Goal: Information Seeking & Learning: Compare options

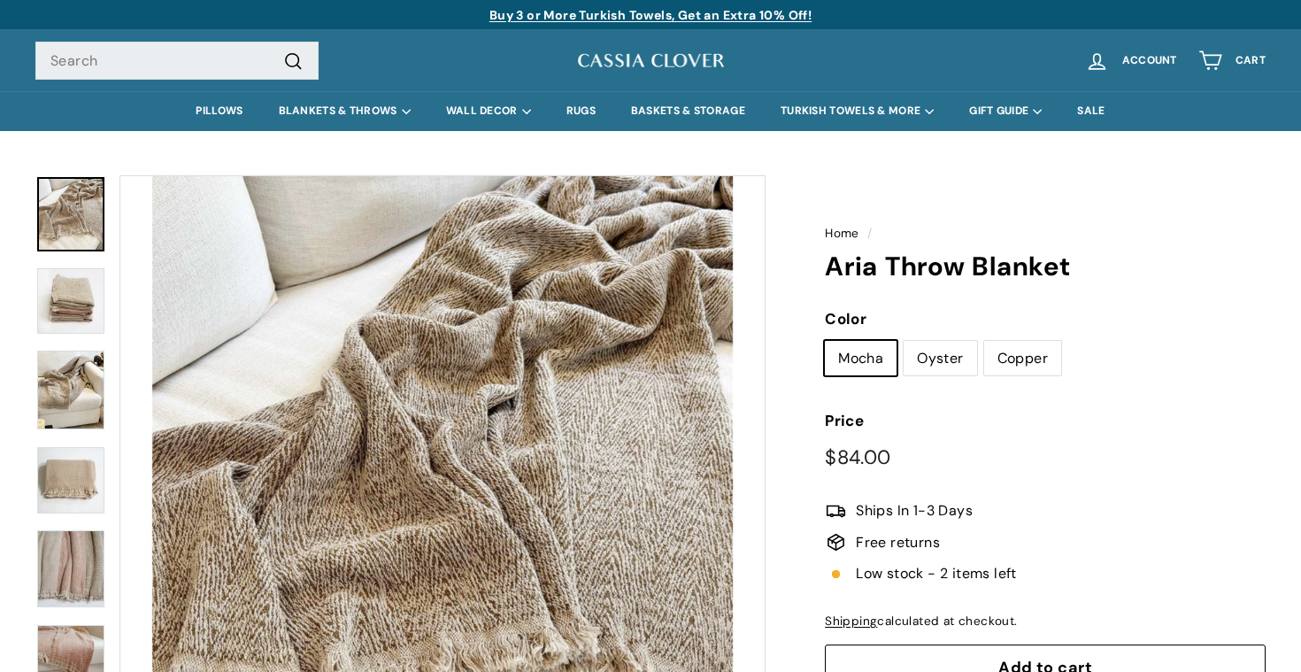
click at [932, 361] on label "Oyster" at bounding box center [939, 358] width 73 height 35
click at [903, 341] on input "Oyster" at bounding box center [903, 340] width 1 height 1
radio input "true"
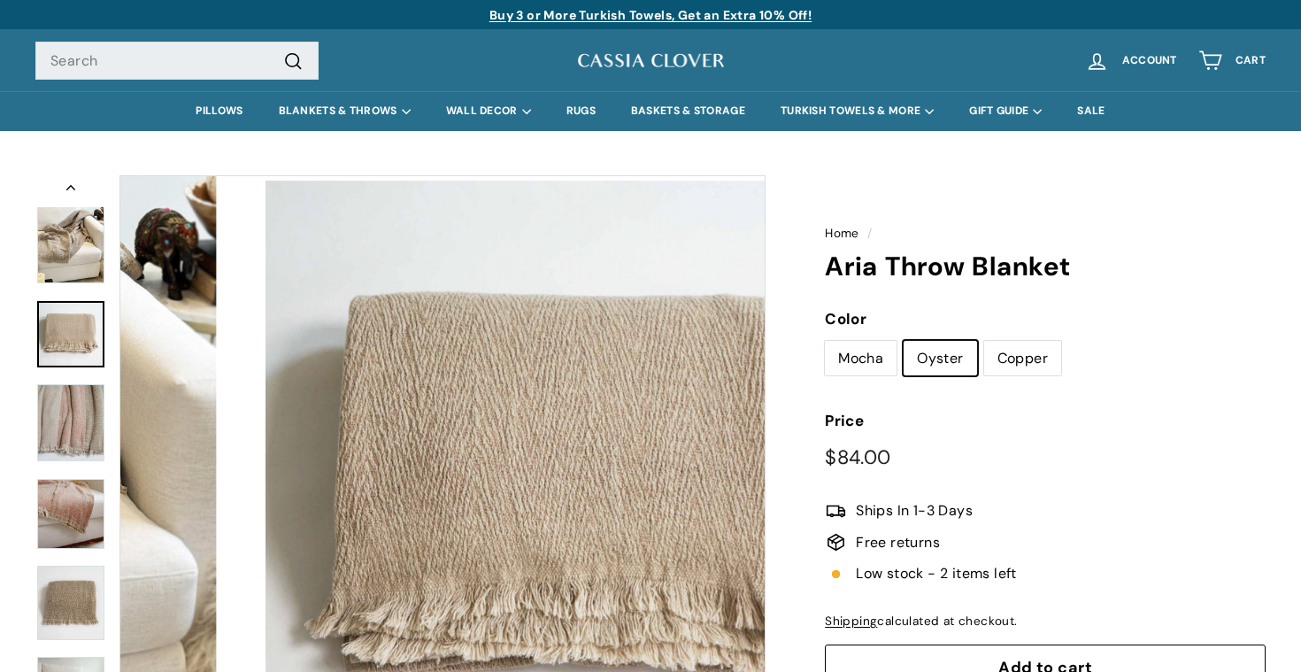
scroll to position [183, 0]
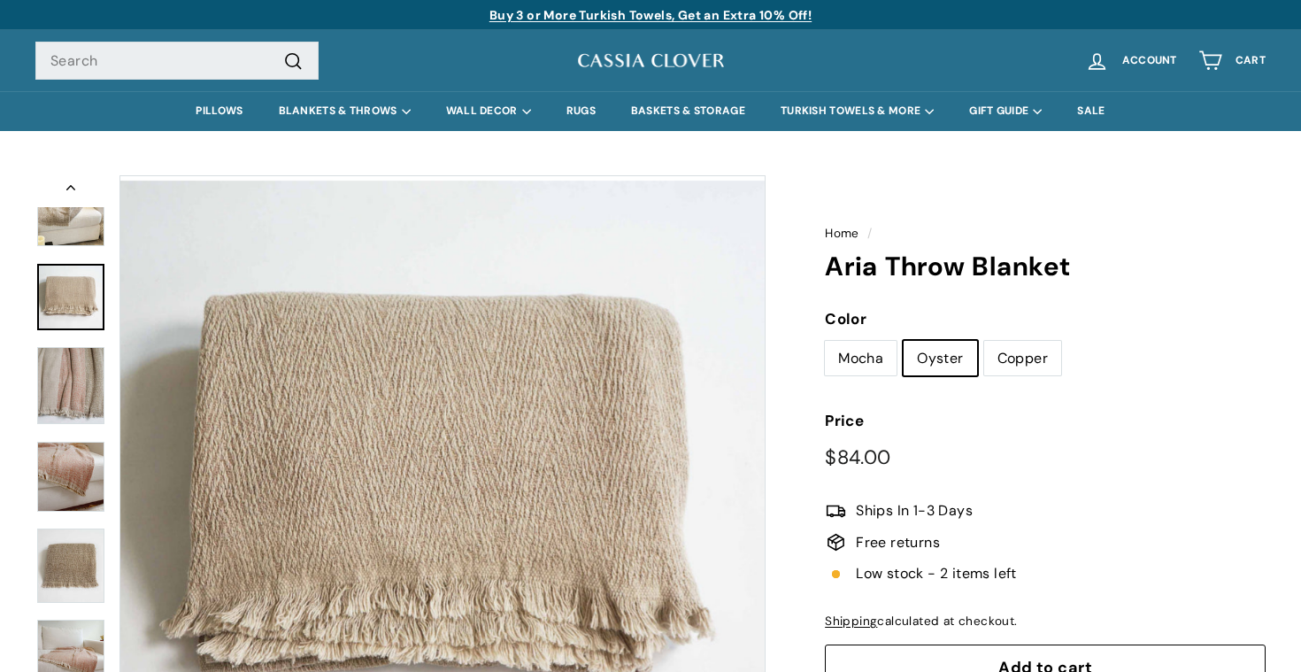
click at [1022, 362] on label "Copper" at bounding box center [1022, 358] width 77 height 35
click at [984, 341] on input "Copper" at bounding box center [983, 340] width 1 height 1
radio input "true"
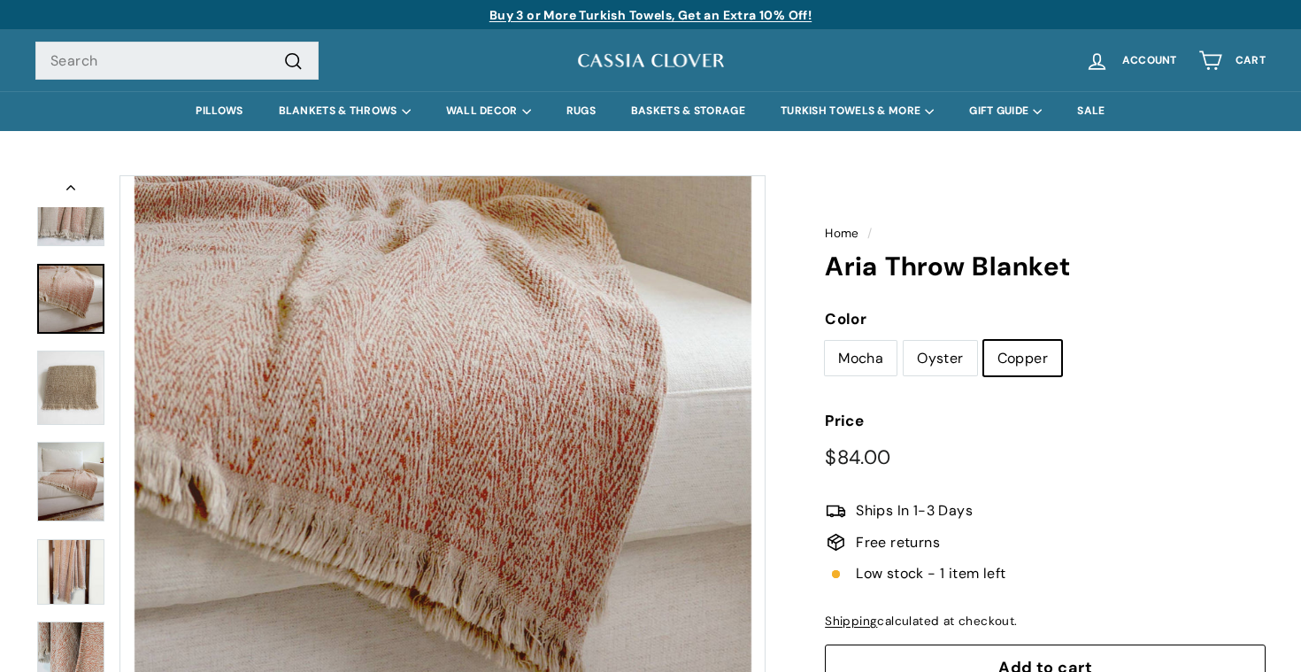
click at [833, 364] on label "Mocha" at bounding box center [861, 358] width 72 height 35
click at [825, 341] on input "Mocha" at bounding box center [824, 340] width 1 height 1
radio input "true"
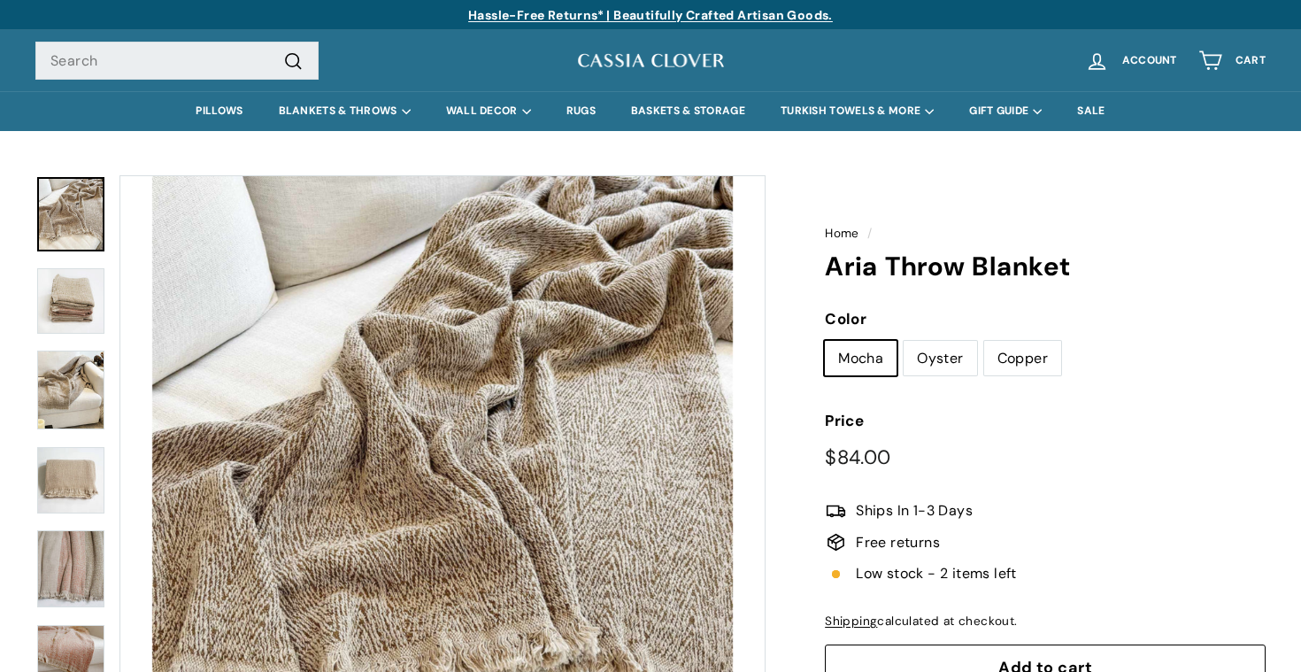
click at [75, 569] on img at bounding box center [70, 568] width 67 height 77
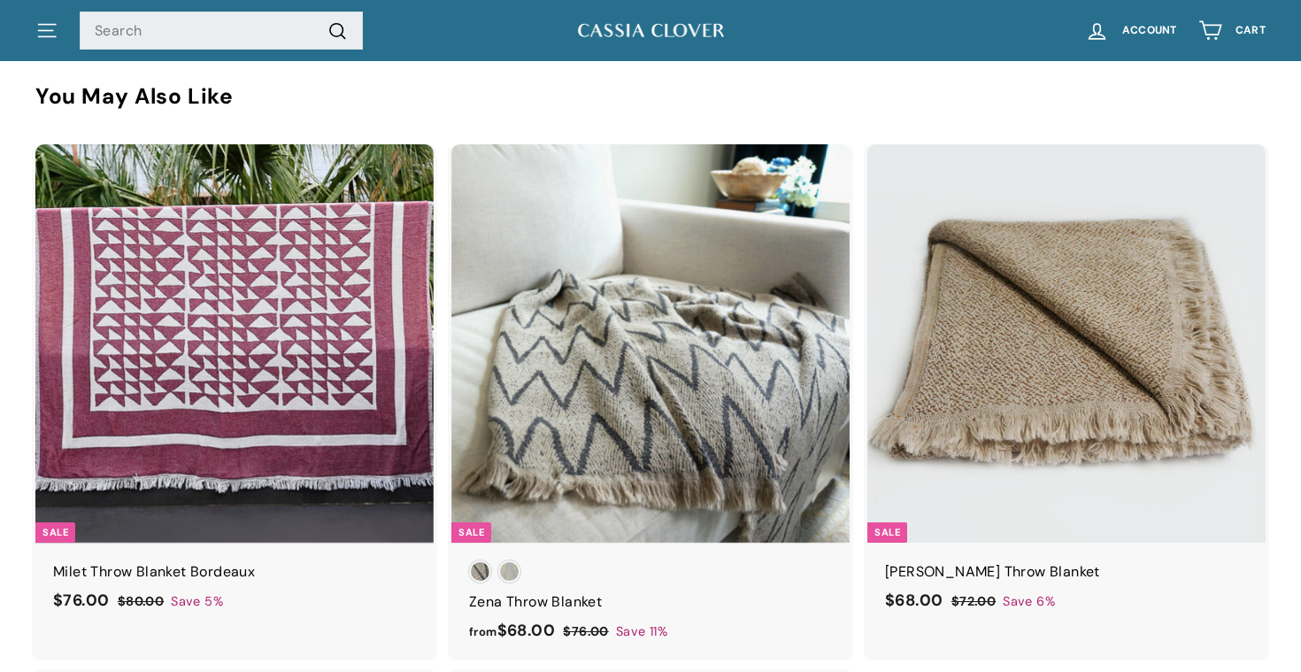
scroll to position [1324, 0]
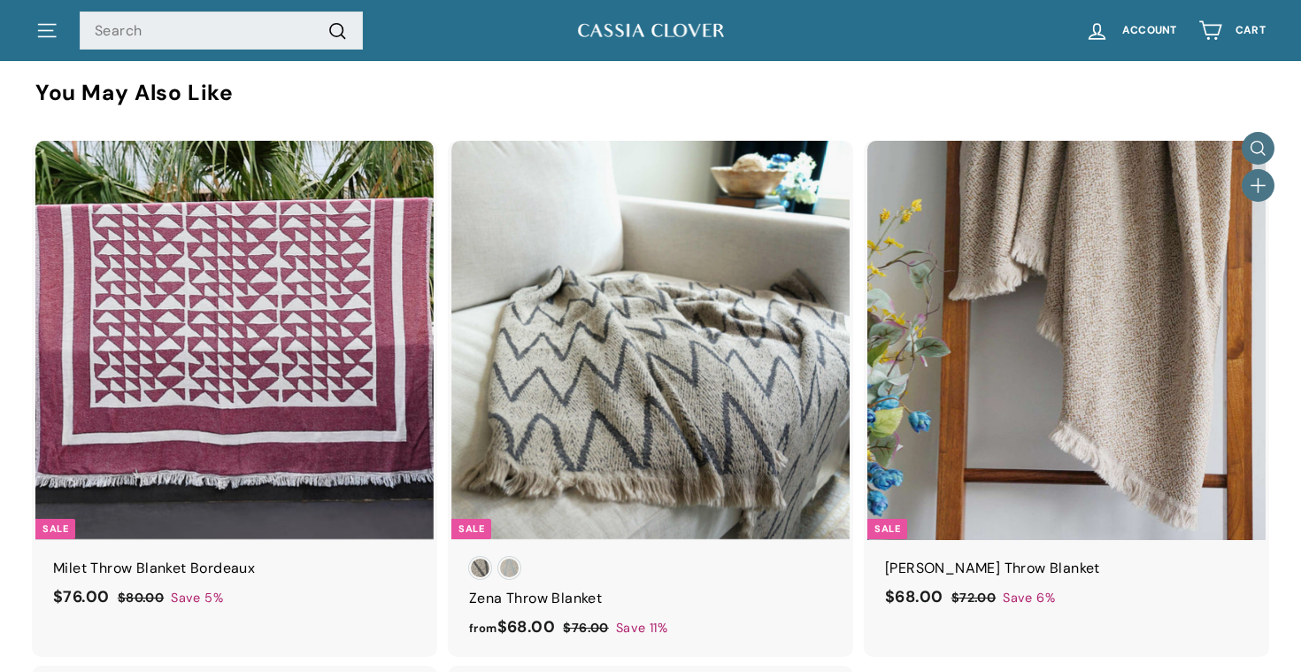
click at [1117, 348] on img at bounding box center [1066, 340] width 398 height 398
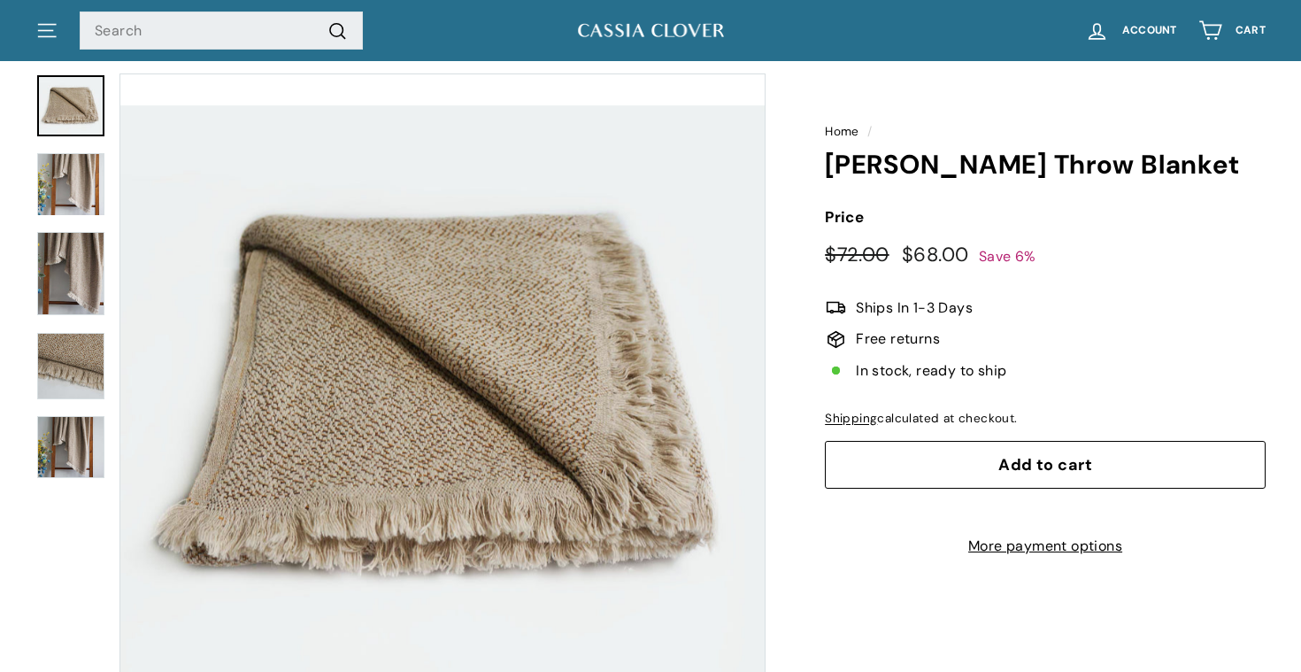
scroll to position [270, 0]
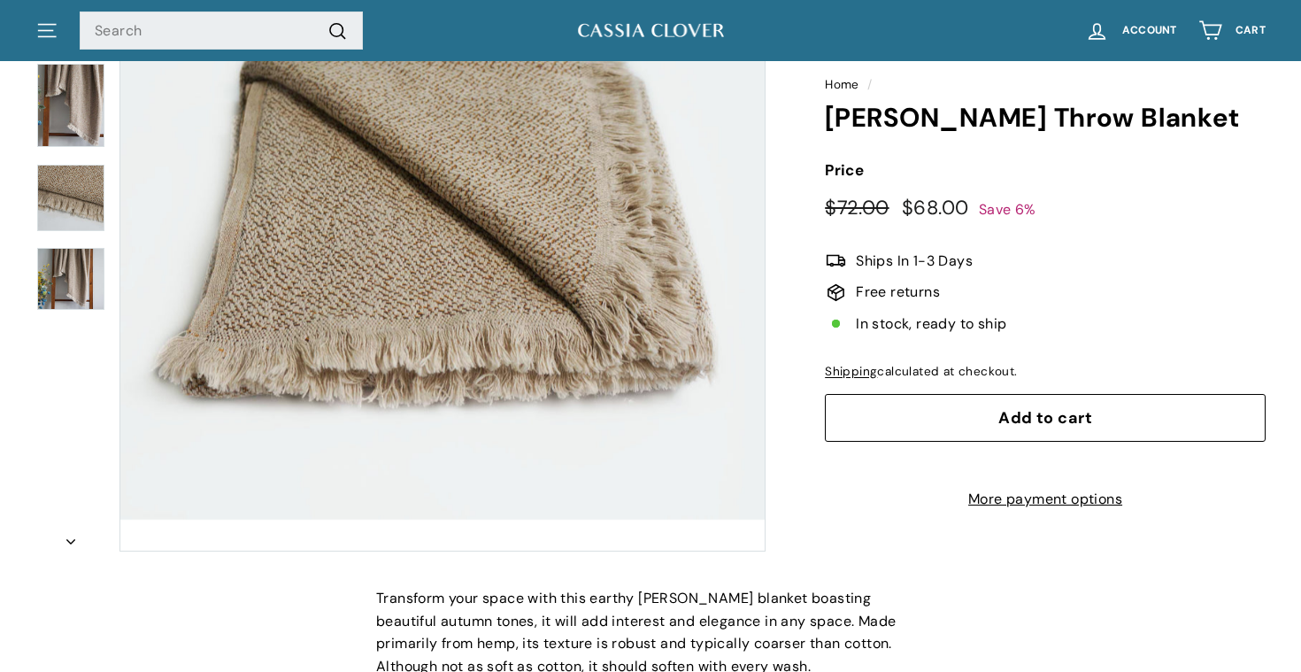
click at [78, 199] on img at bounding box center [70, 198] width 67 height 66
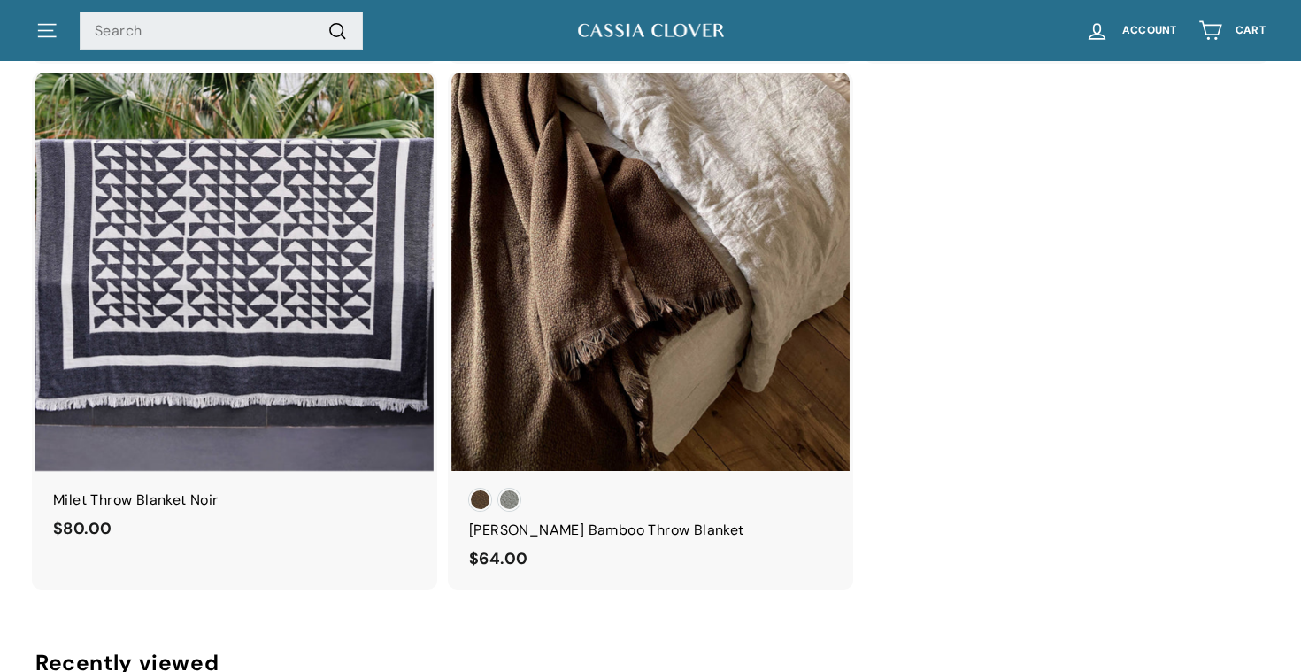
scroll to position [1762, 0]
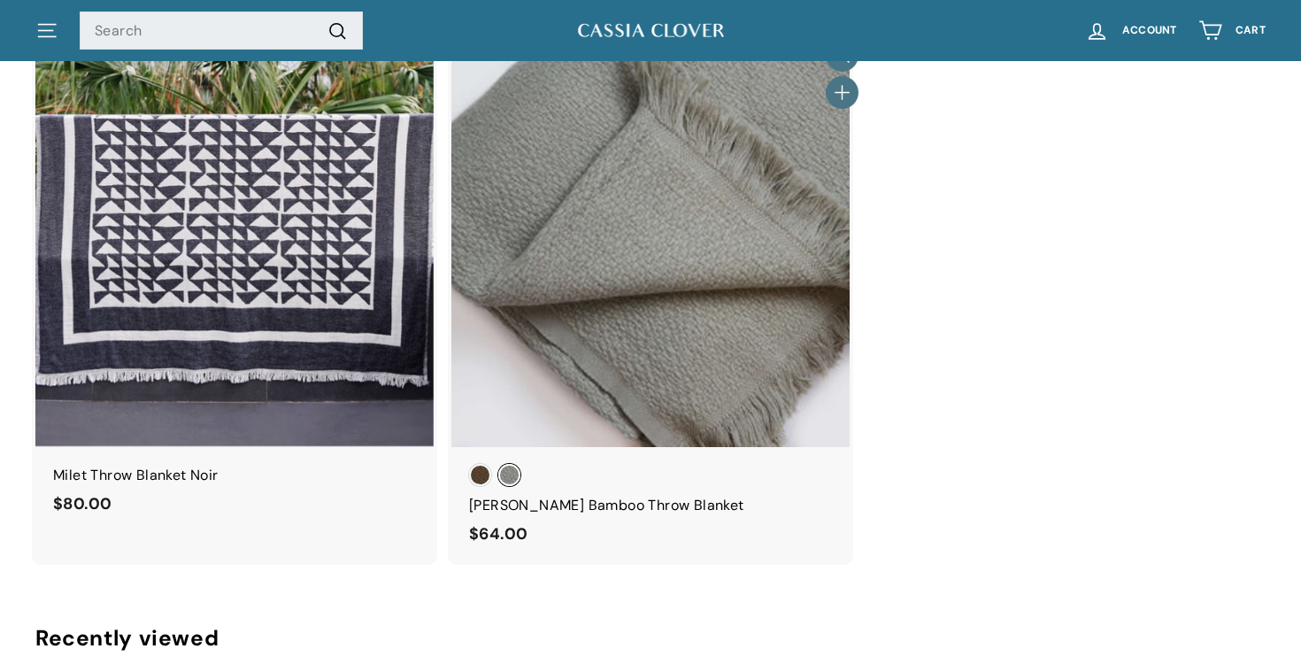
click at [512, 473] on span "Sage" at bounding box center [509, 475] width 22 height 22
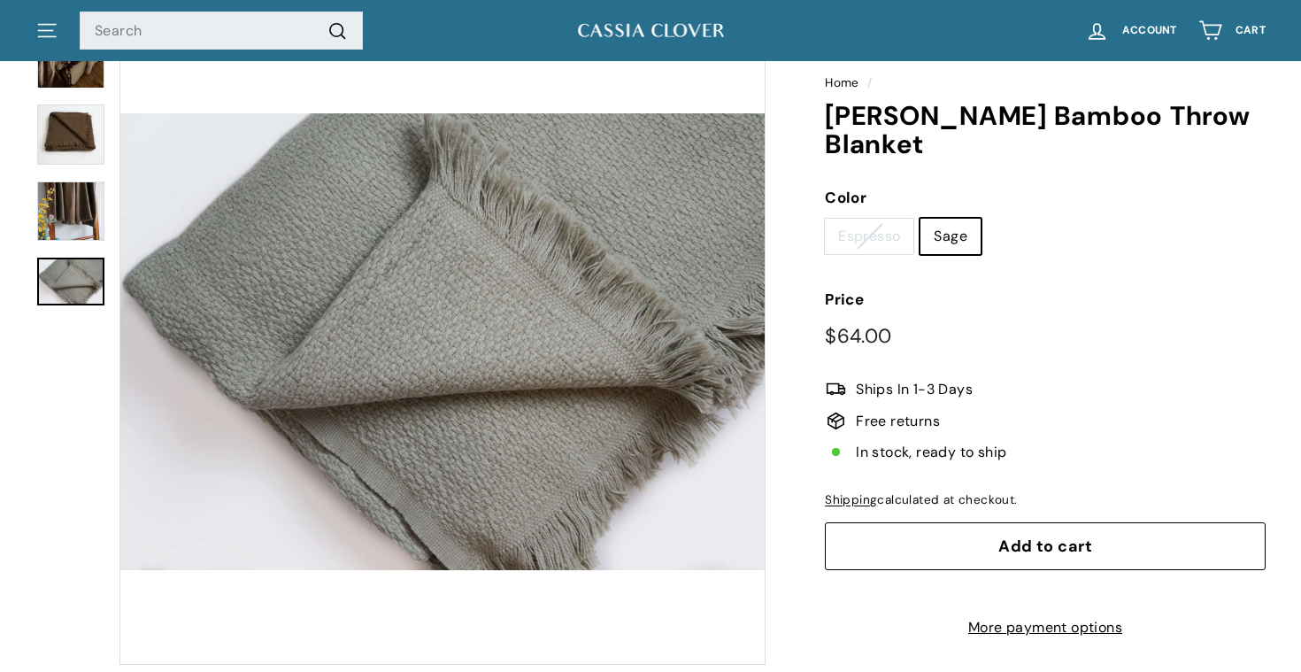
scroll to position [161, 0]
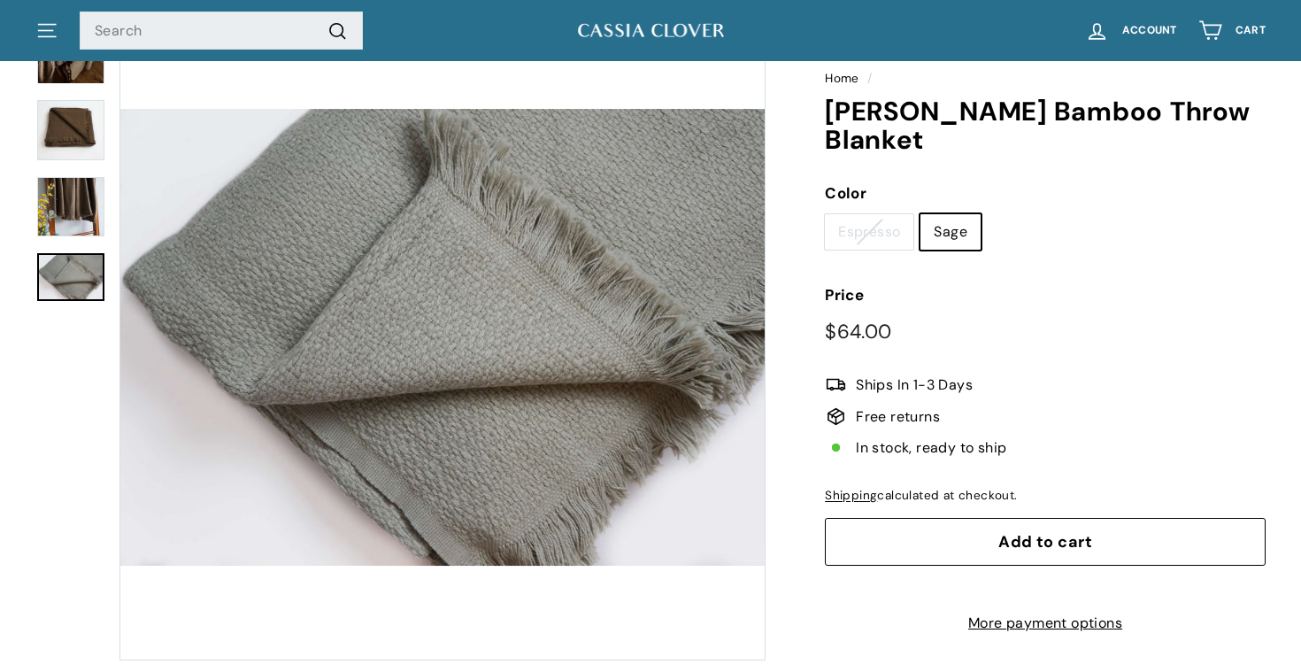
click at [78, 276] on link at bounding box center [70, 277] width 67 height 48
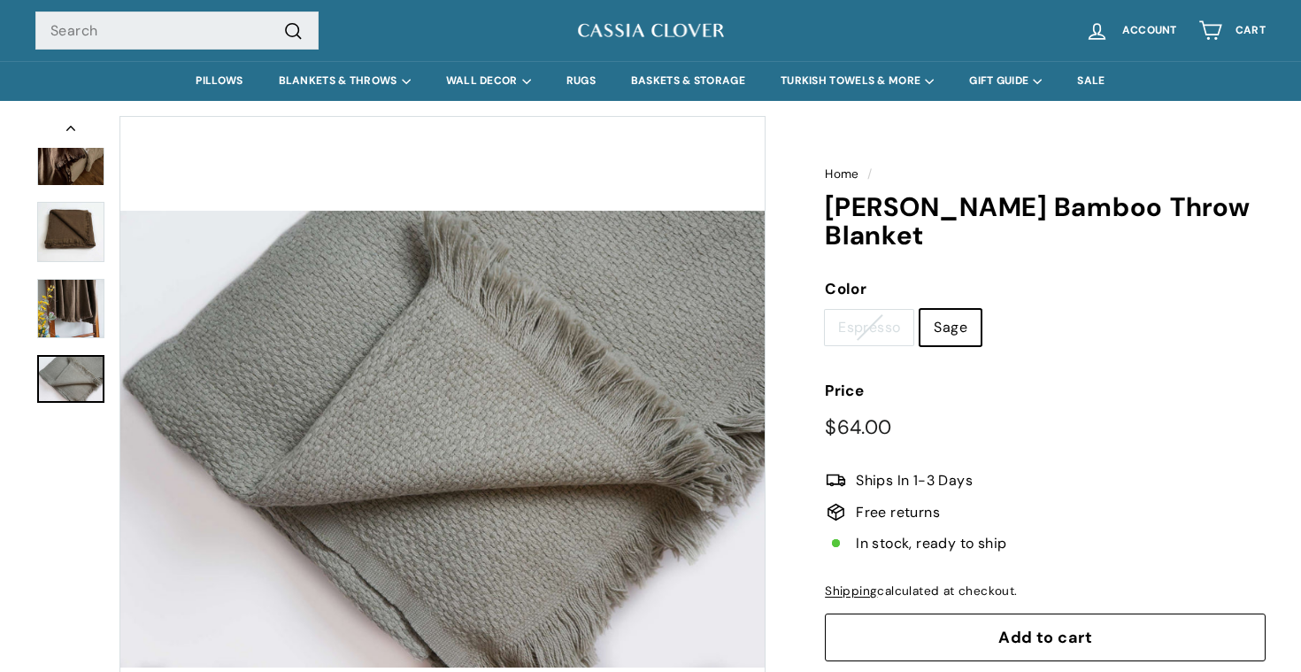
scroll to position [0, 0]
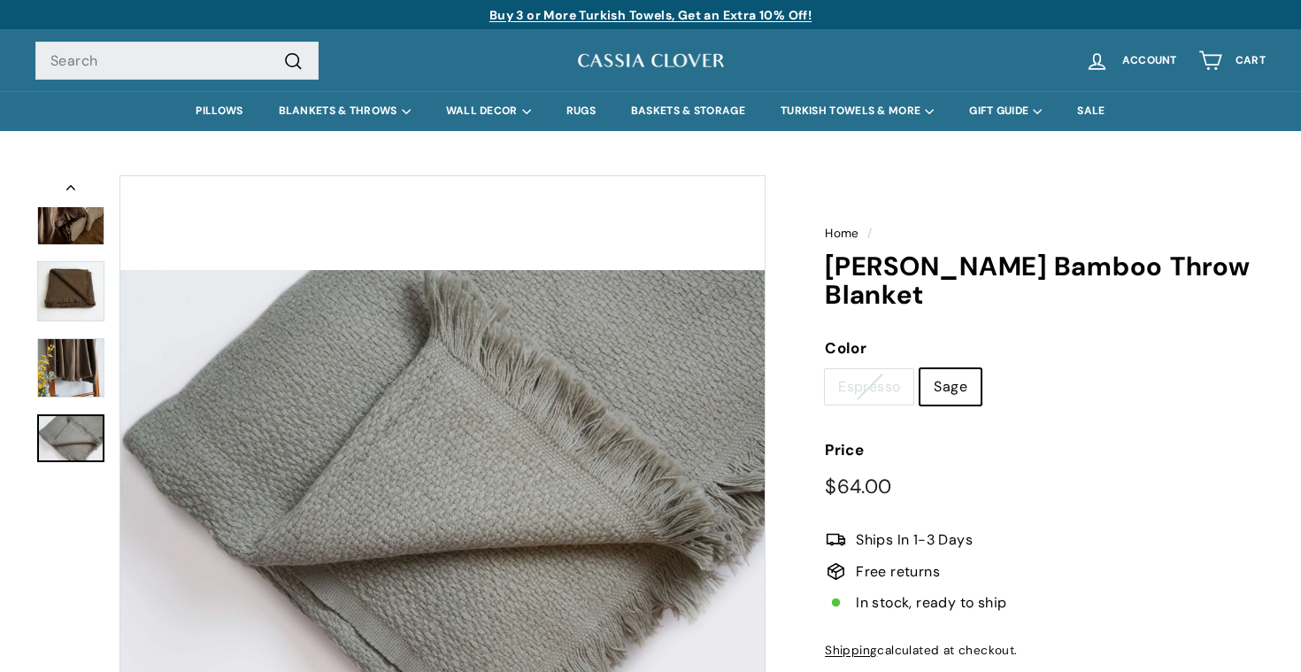
click at [81, 227] on img at bounding box center [70, 211] width 67 height 68
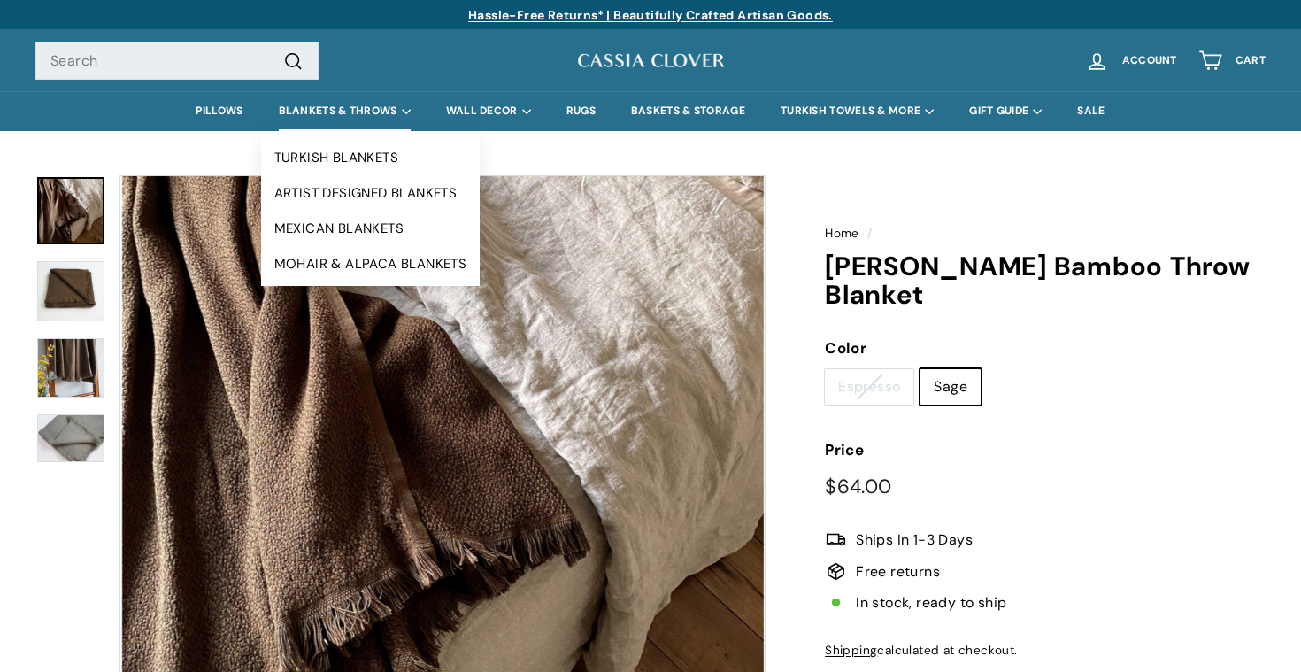
click at [330, 113] on summary "BLANKETS & THROWS" at bounding box center [344, 111] width 167 height 40
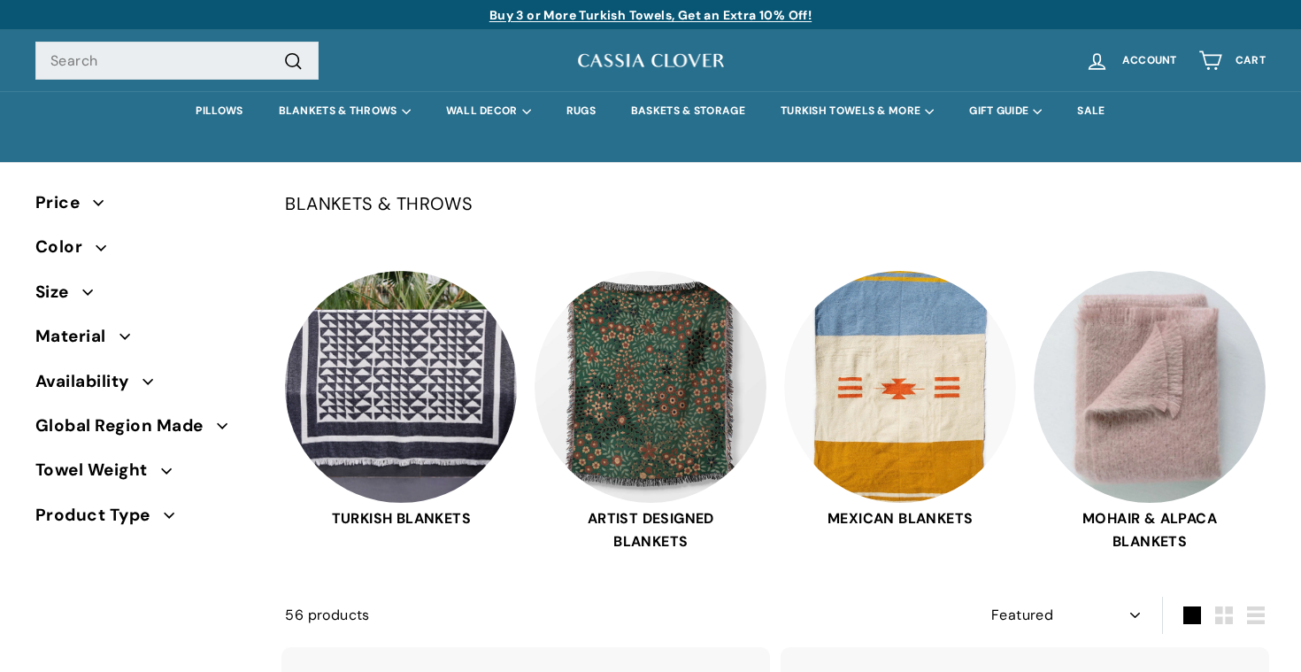
select select "manual"
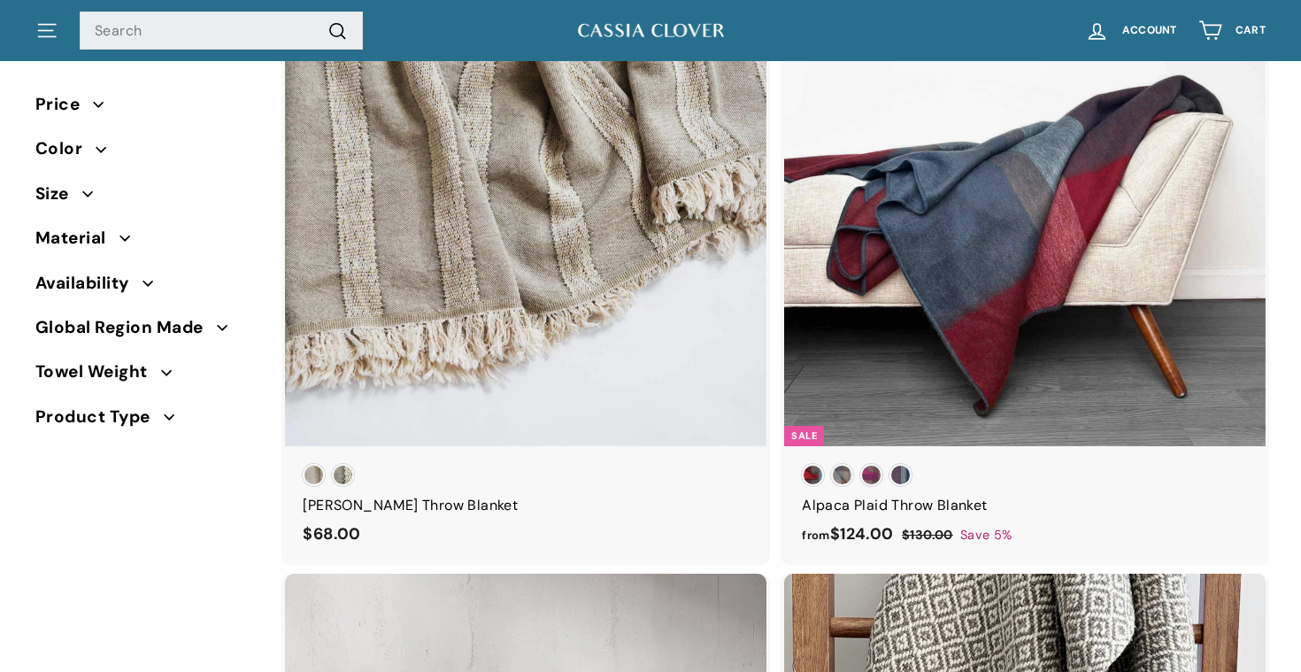
scroll to position [688, 0]
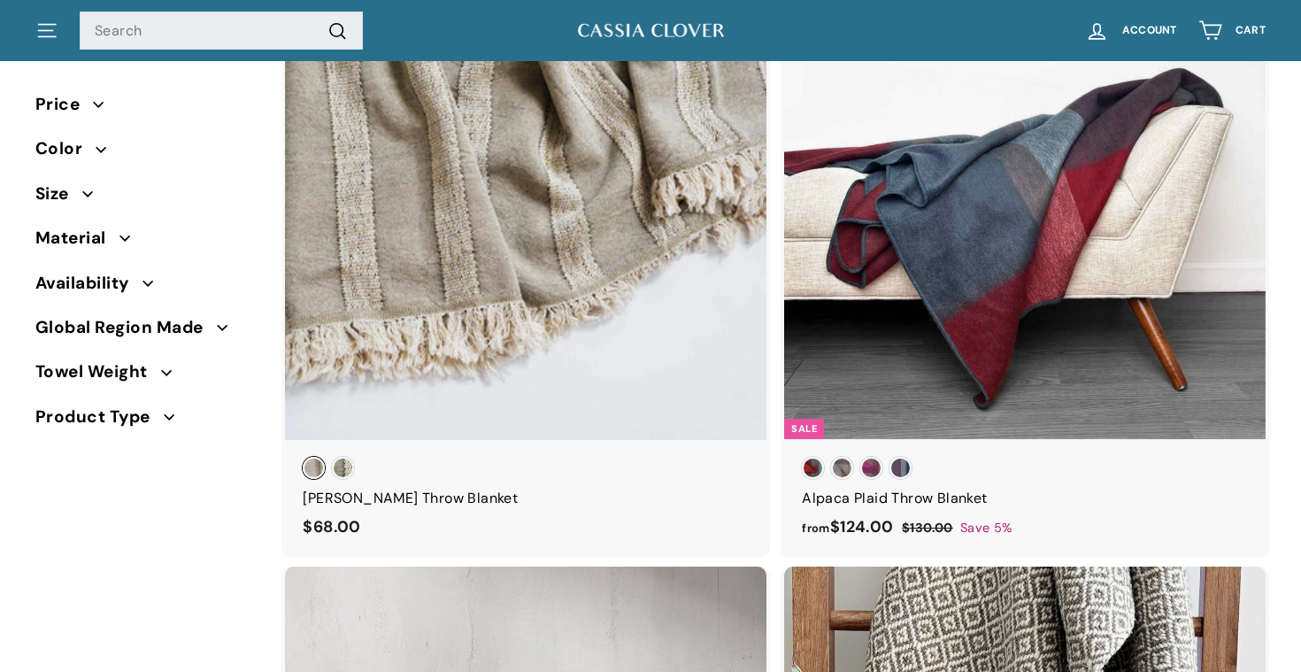
click at [319, 467] on span "Sand [PERSON_NAME]" at bounding box center [314, 468] width 22 height 22
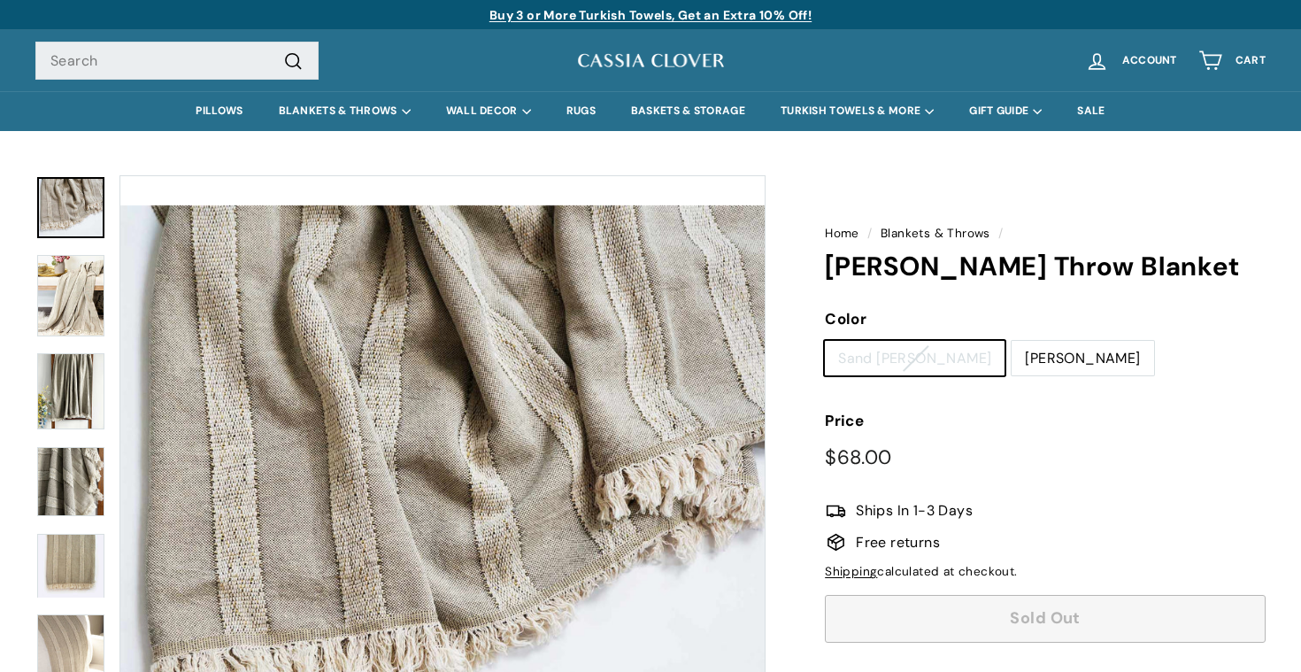
click at [1011, 353] on label "[PERSON_NAME]" at bounding box center [1082, 358] width 142 height 35
click at [1011, 341] on input "[PERSON_NAME]" at bounding box center [1011, 340] width 1 height 1
radio input "true"
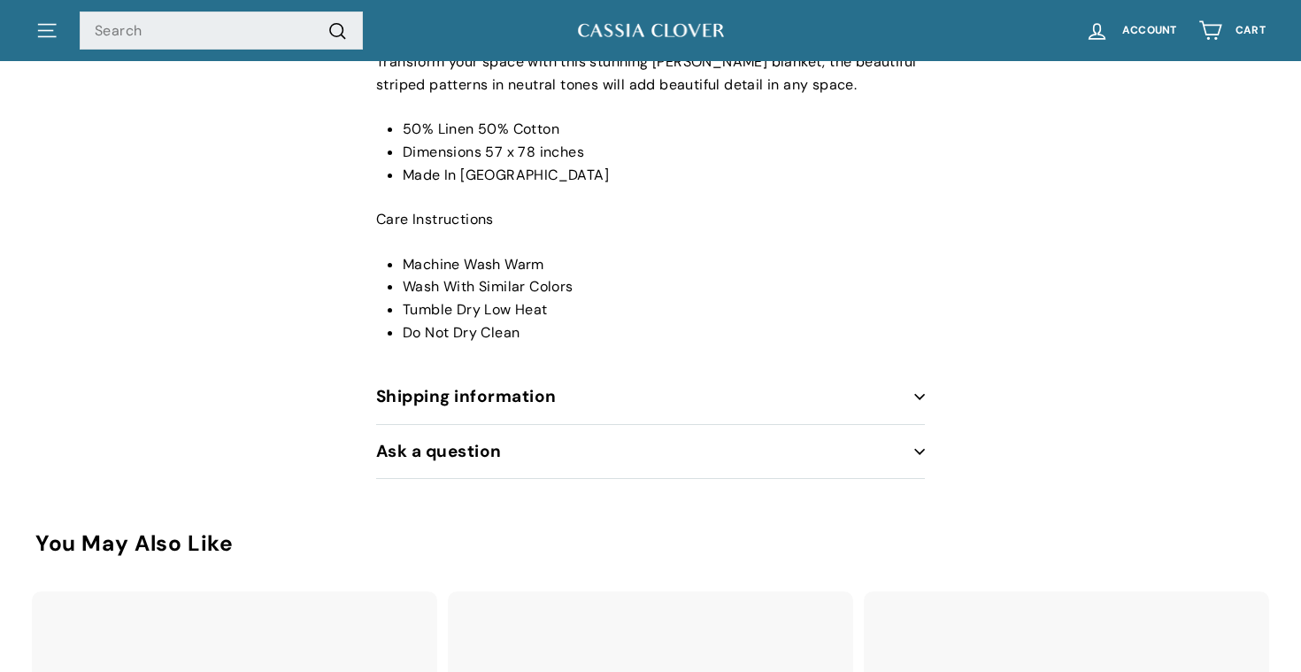
scroll to position [807, 0]
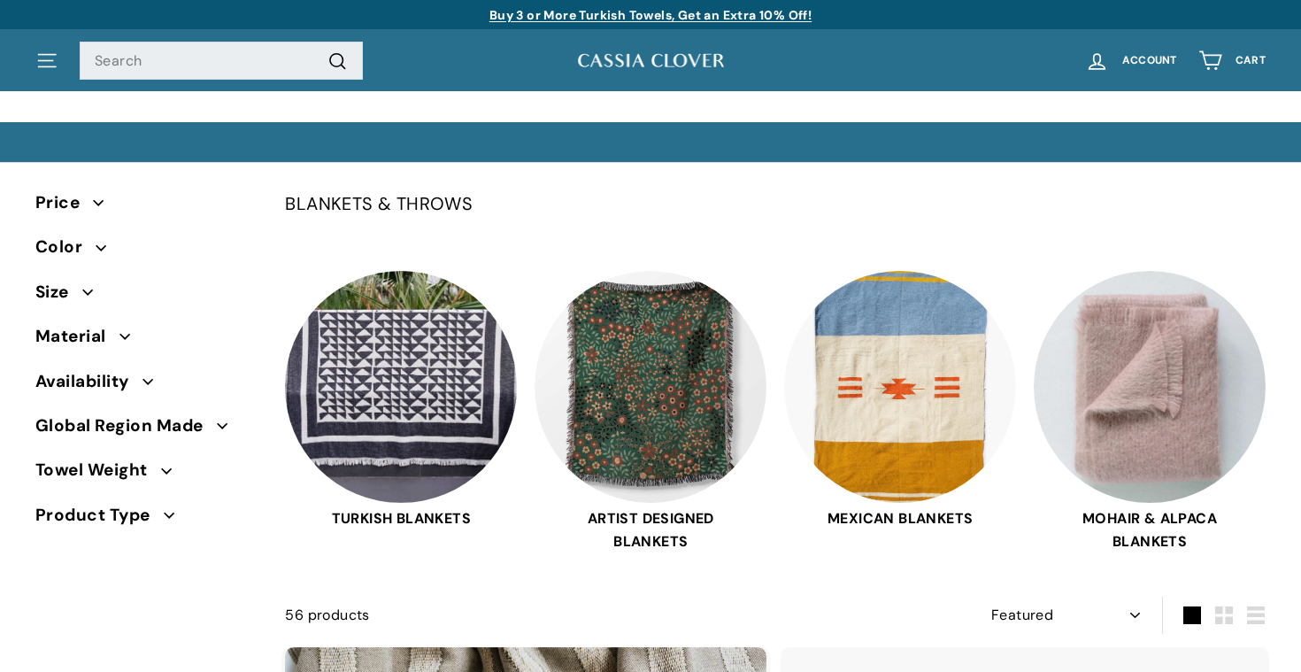
select select "manual"
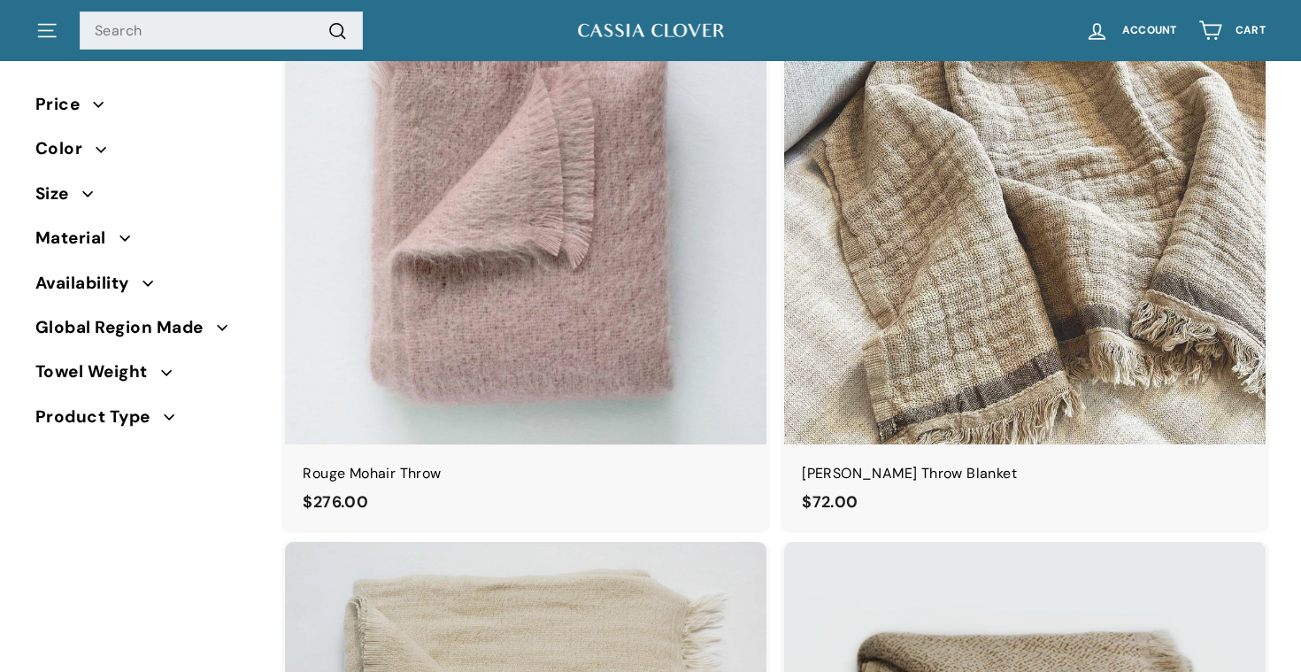
scroll to position [3112, 0]
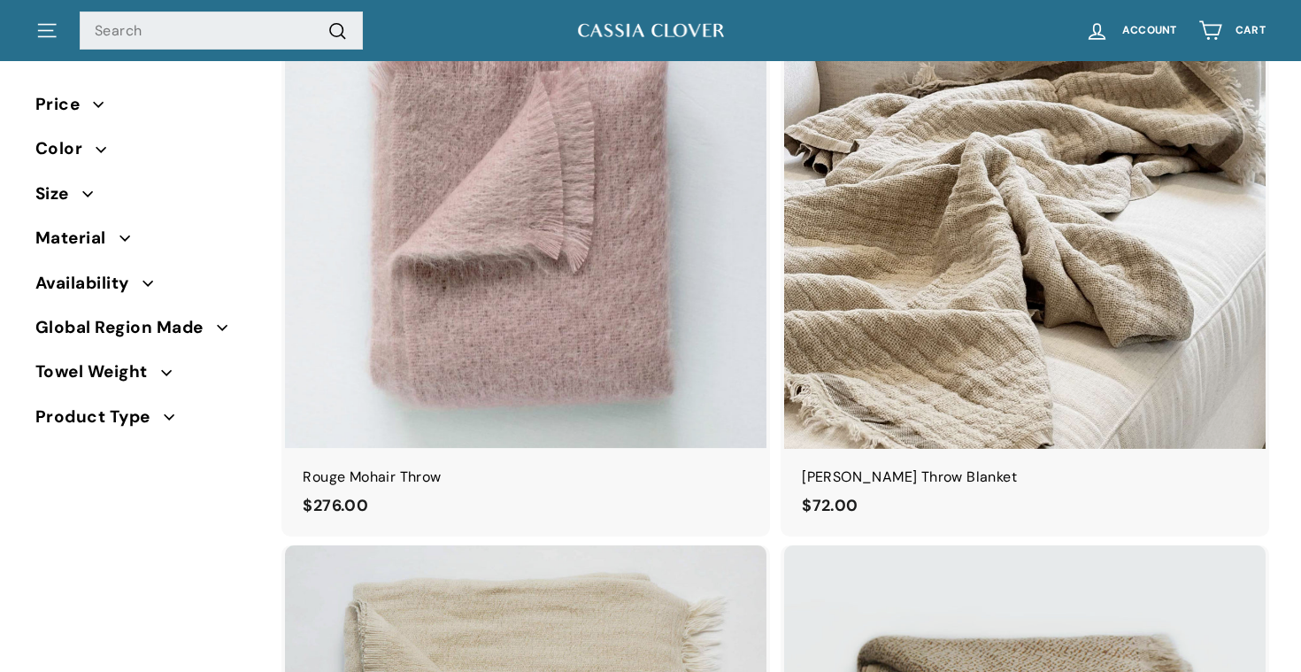
click at [968, 311] on img at bounding box center [1024, 206] width 481 height 481
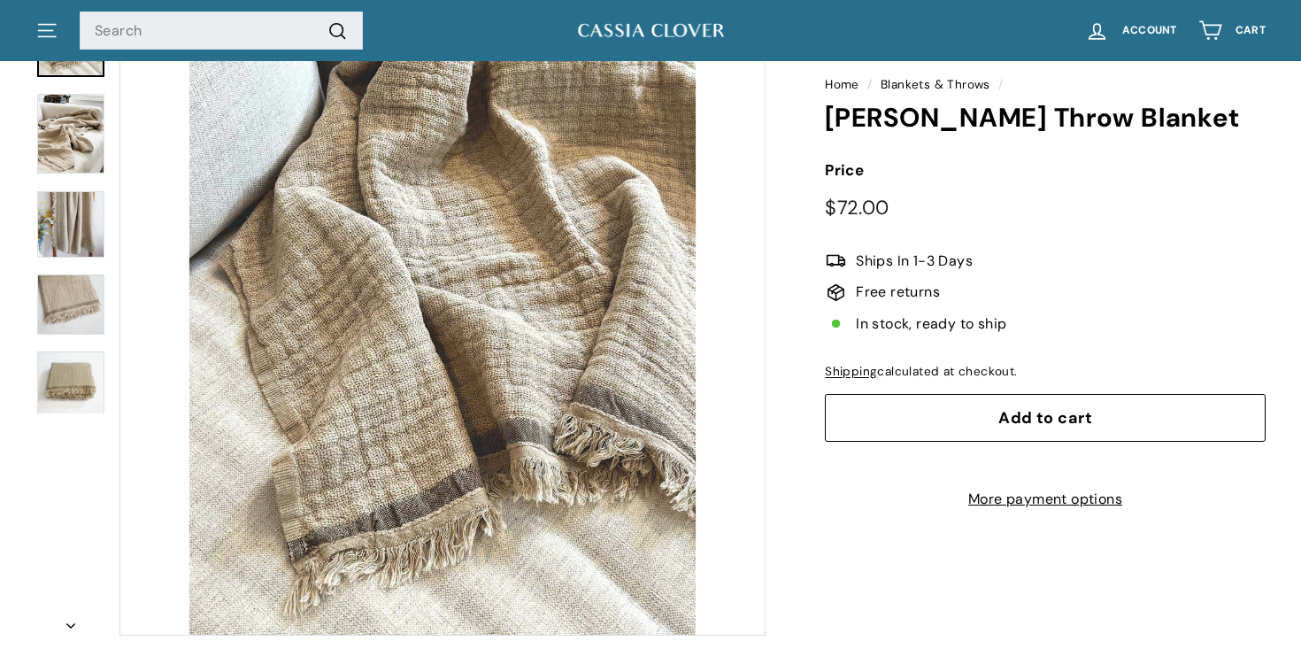
scroll to position [195, 0]
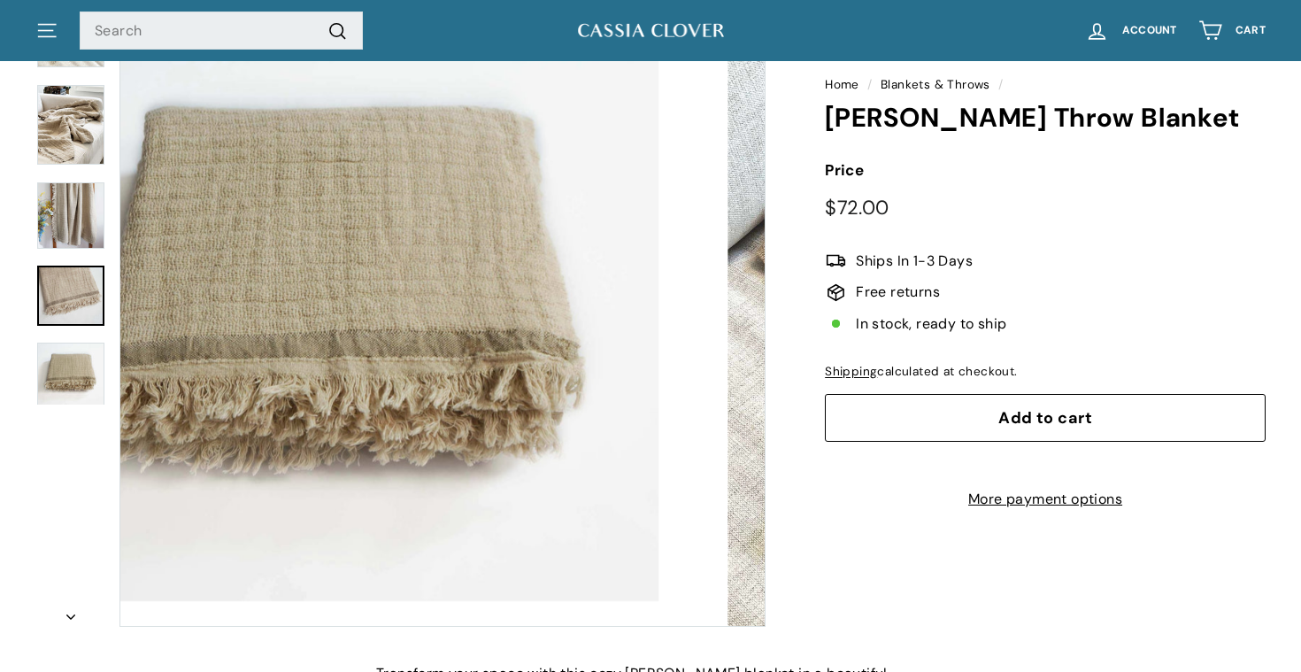
click at [82, 302] on img at bounding box center [70, 295] width 67 height 61
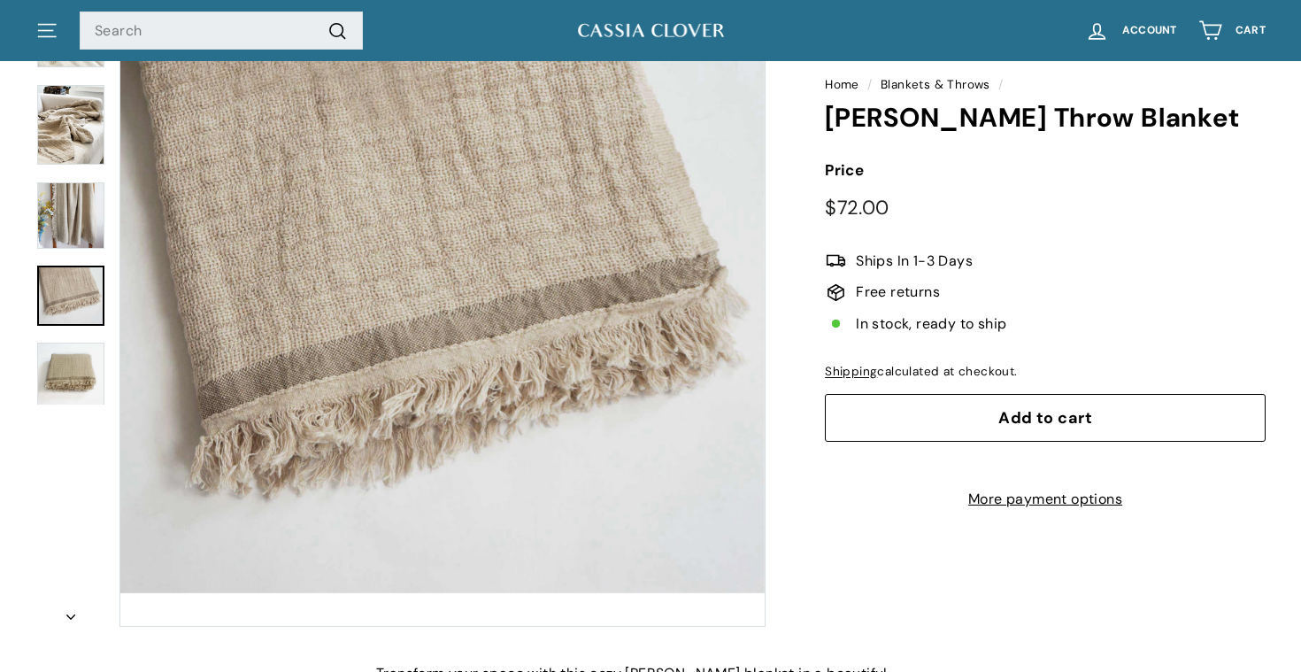
click at [63, 388] on img at bounding box center [70, 373] width 67 height 62
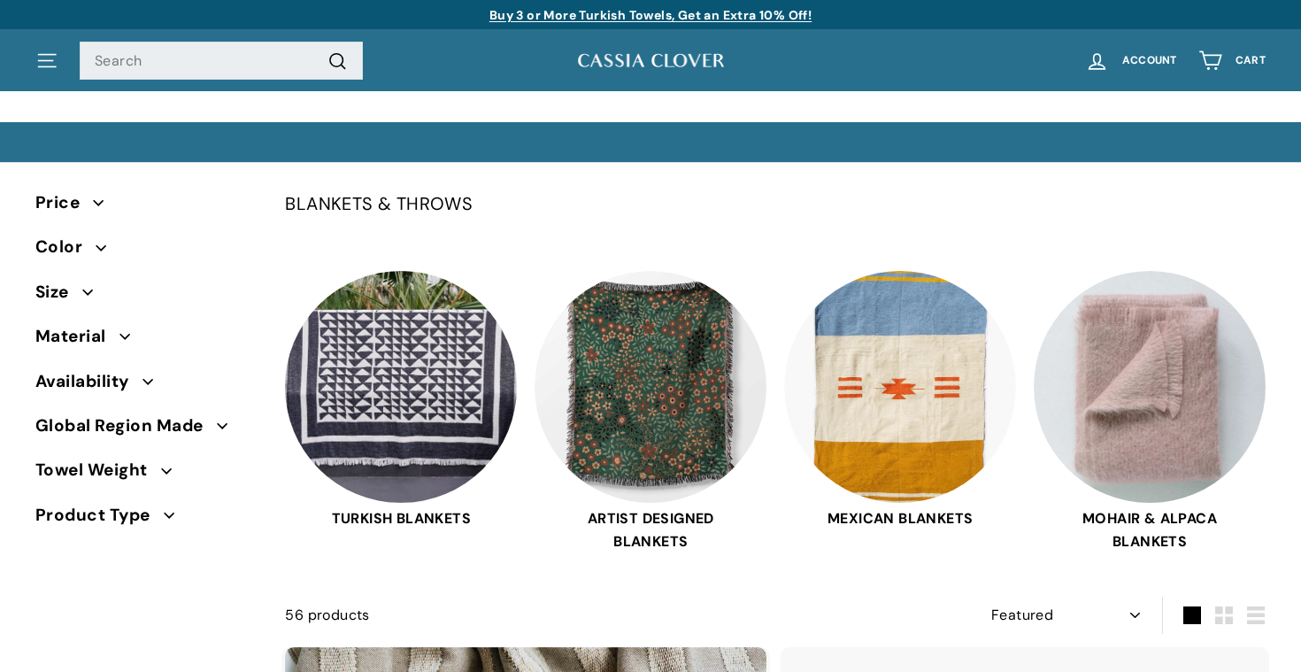
select select "manual"
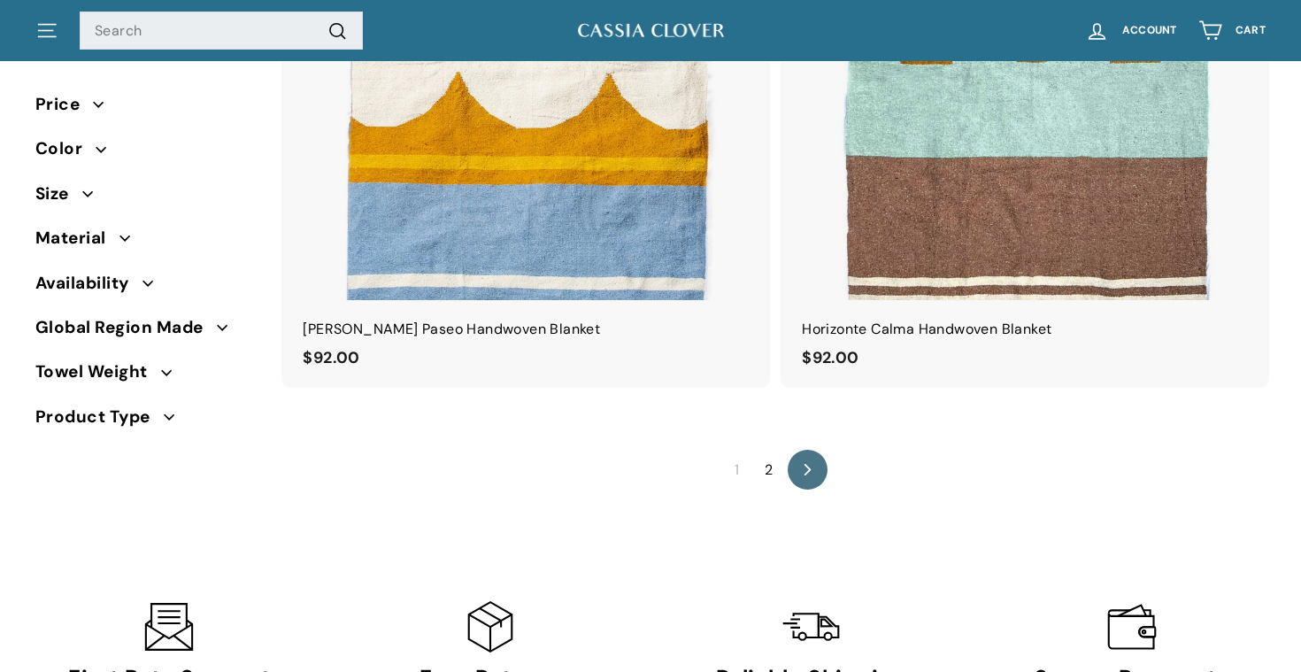
scroll to position [12034, 0]
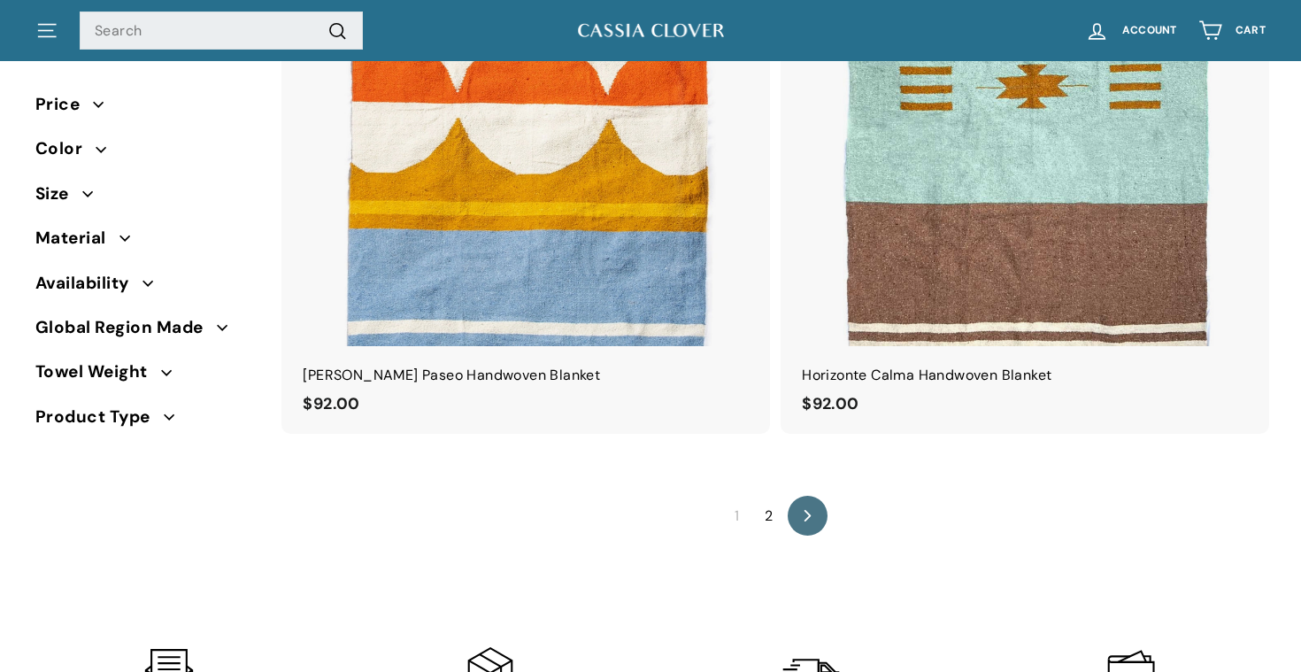
click at [773, 519] on link "2" at bounding box center [768, 516] width 29 height 28
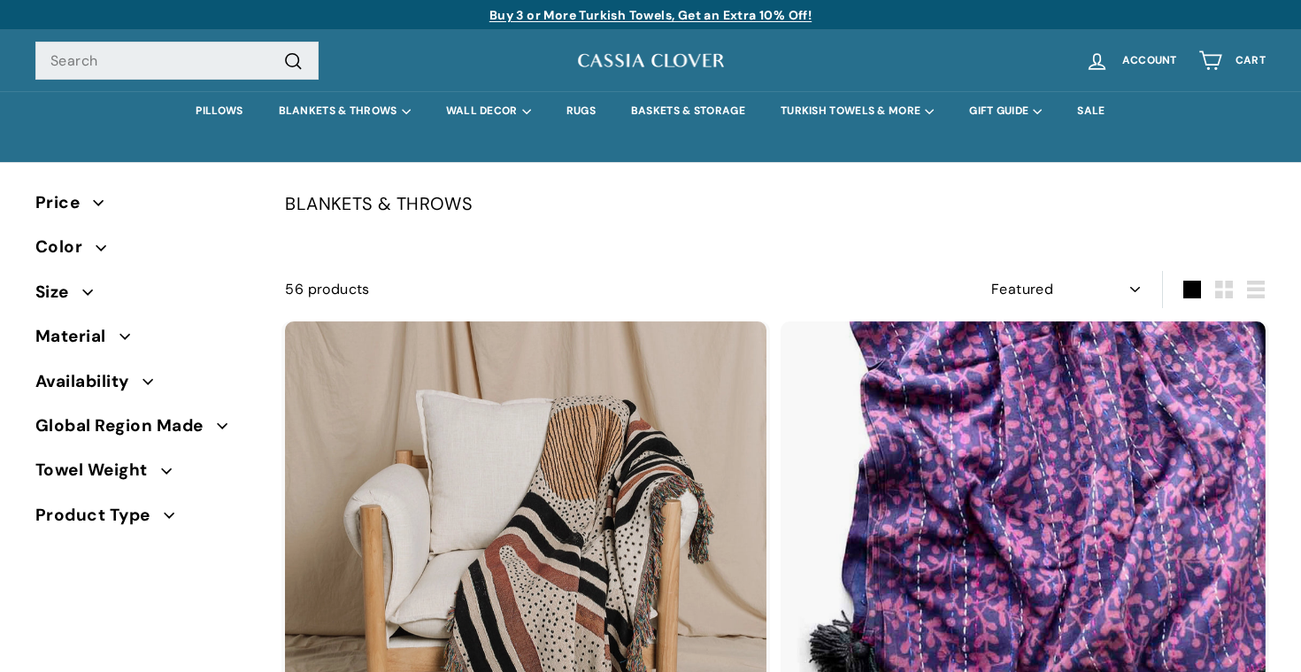
select select "manual"
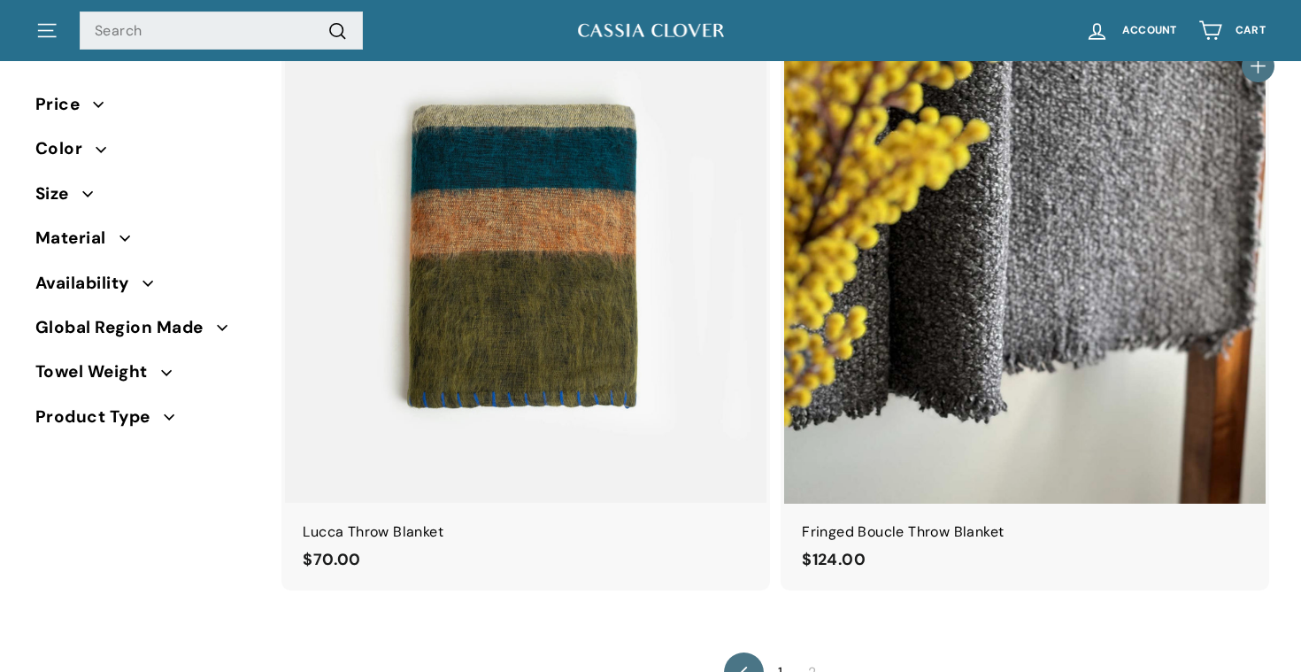
scroll to position [4467, 0]
click at [1036, 292] on img at bounding box center [1024, 260] width 481 height 481
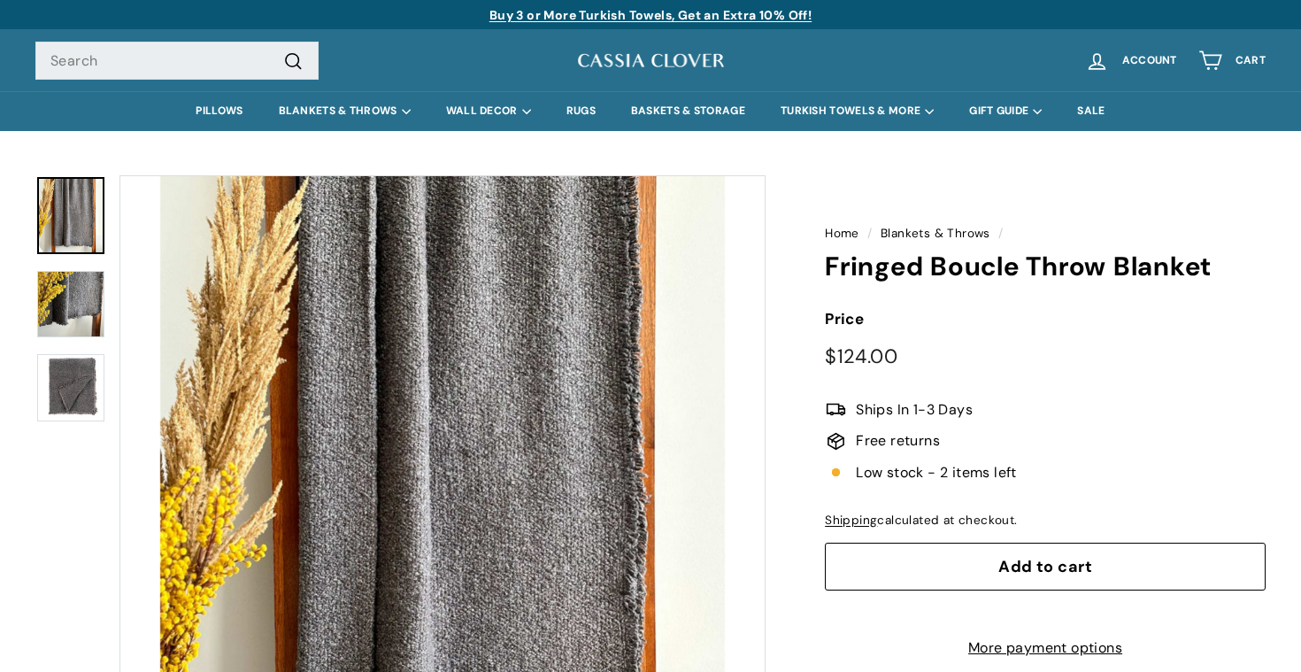
click at [71, 396] on img at bounding box center [70, 387] width 67 height 67
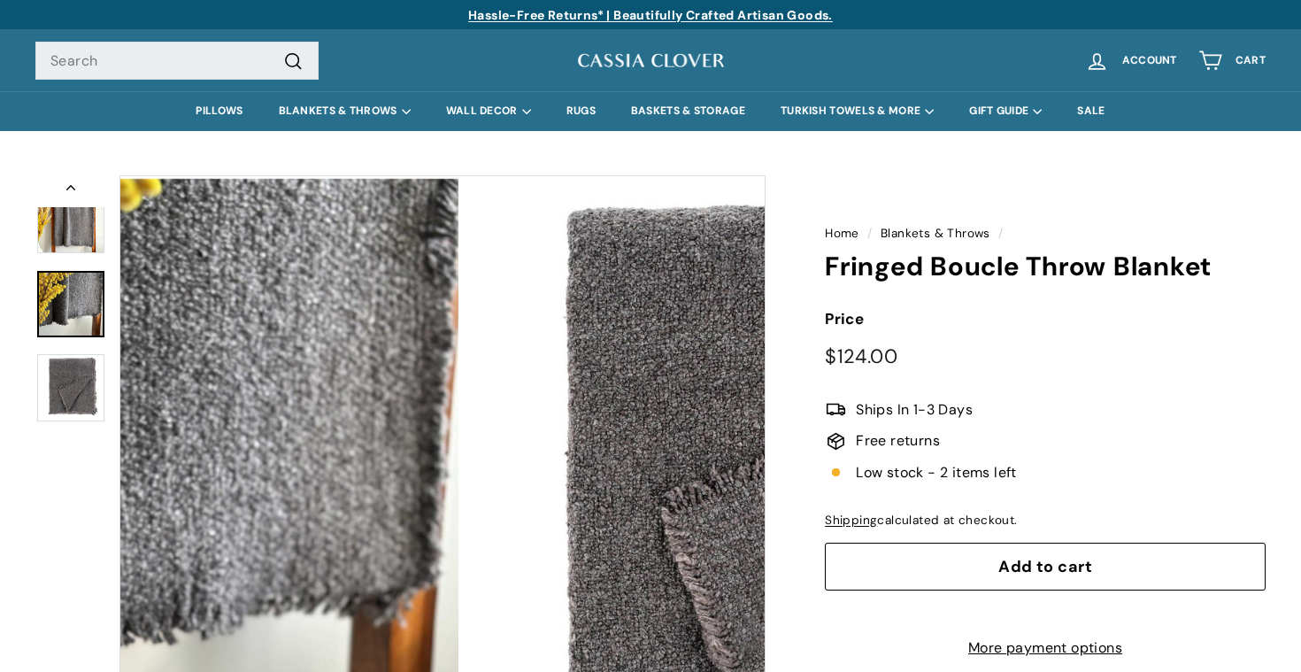
click at [75, 299] on img at bounding box center [70, 304] width 67 height 66
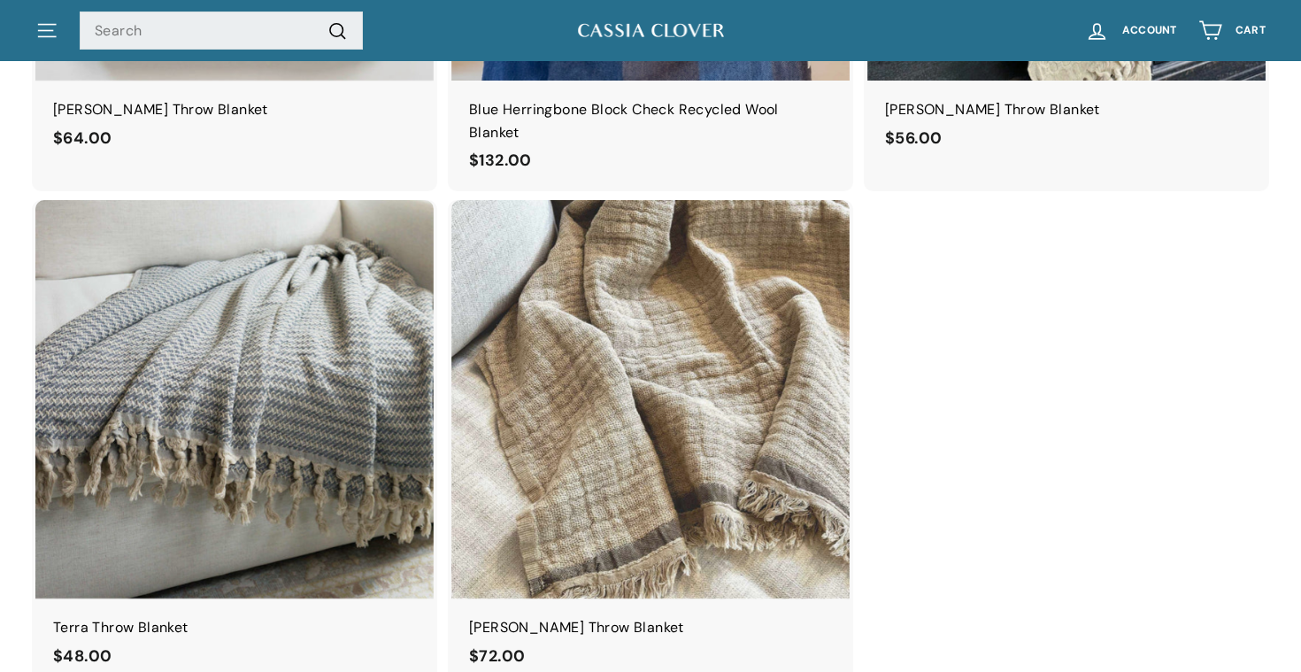
scroll to position [2036, 0]
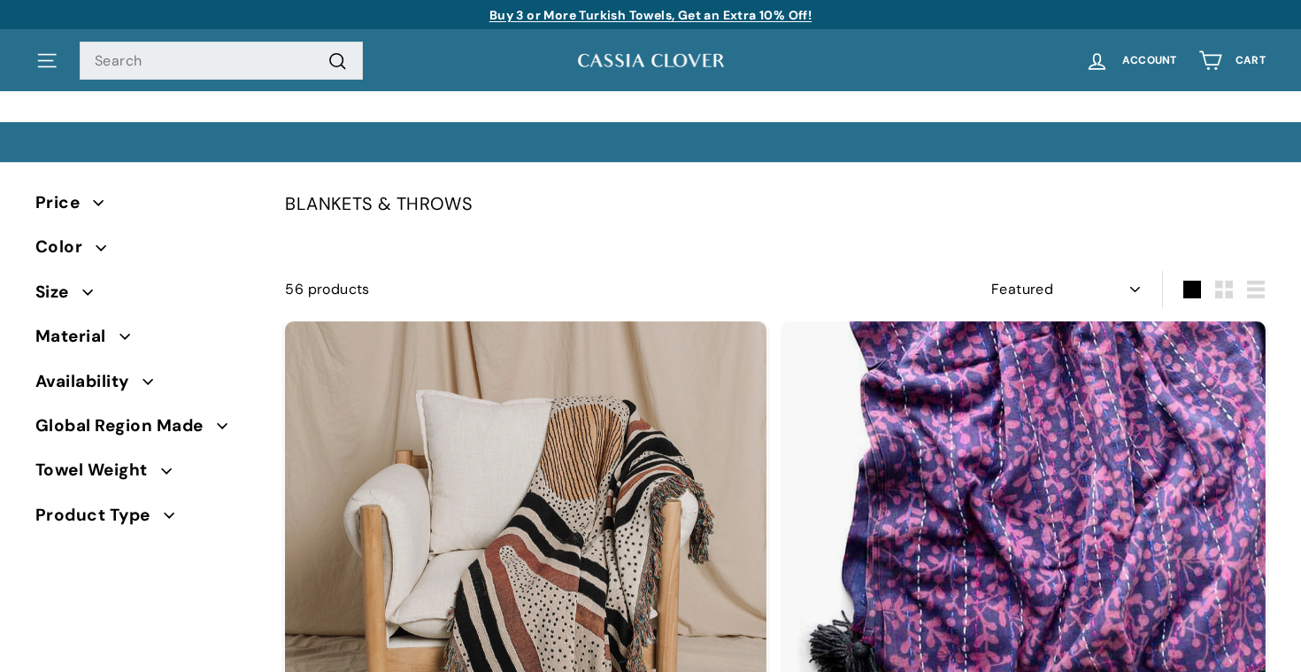
select select "manual"
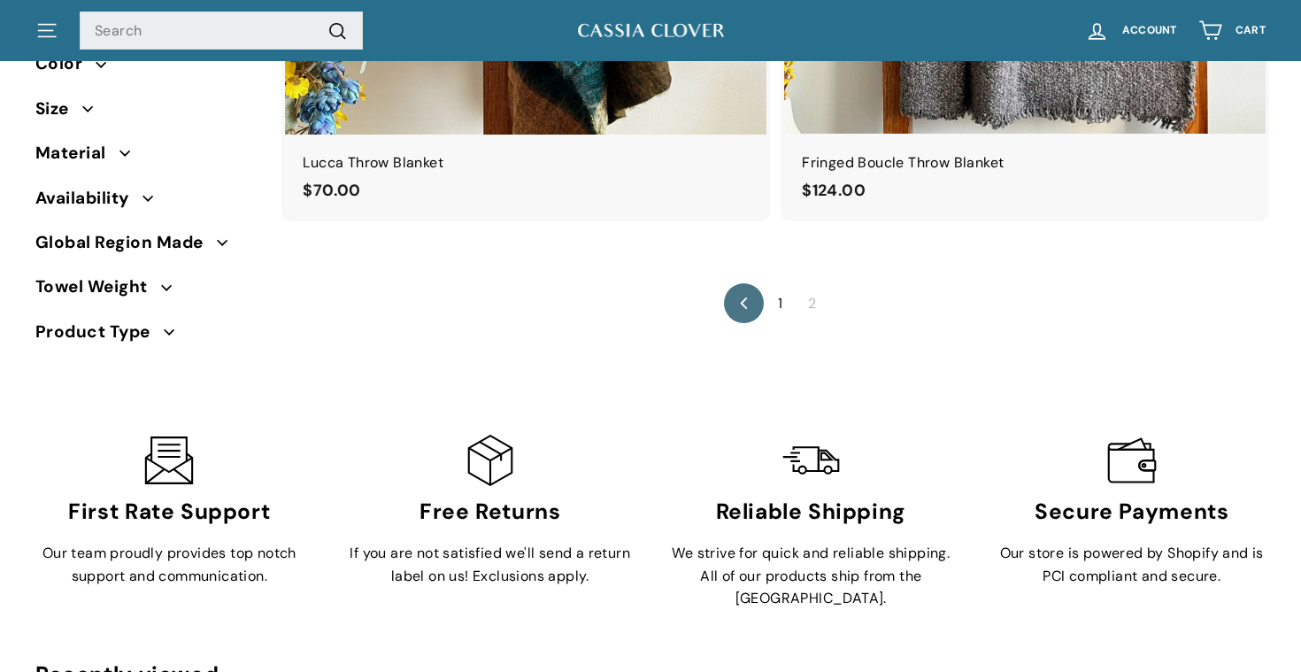
scroll to position [4834, 0]
